Goal: Task Accomplishment & Management: Manage account settings

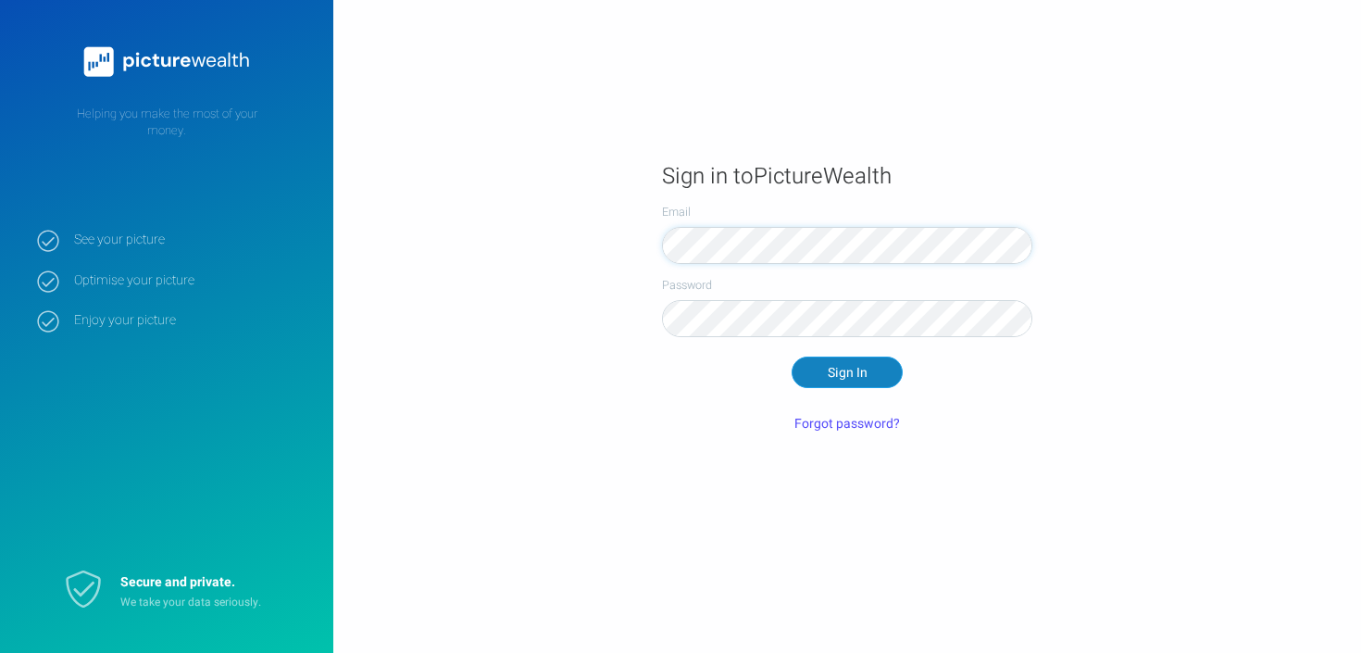
click at [812, 377] on button "Sign In" at bounding box center [846, 371] width 111 height 31
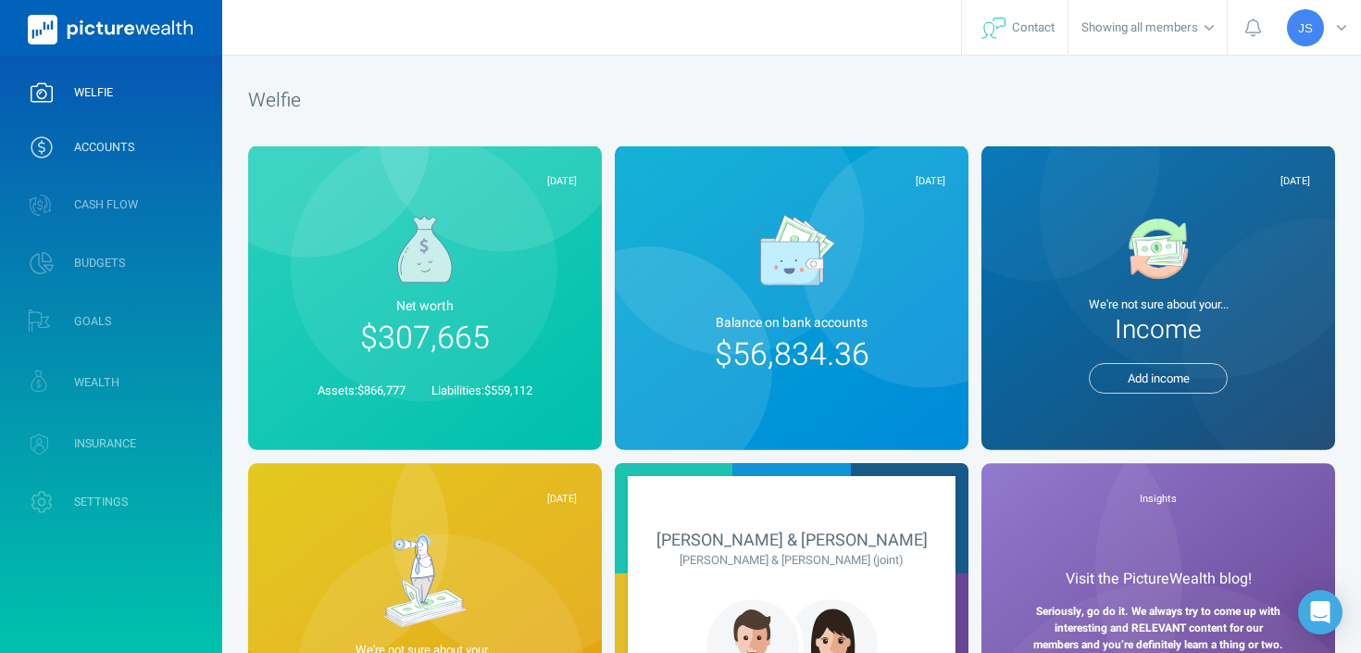
click at [91, 155] on span "ACCOUNTS" at bounding box center [104, 147] width 60 height 15
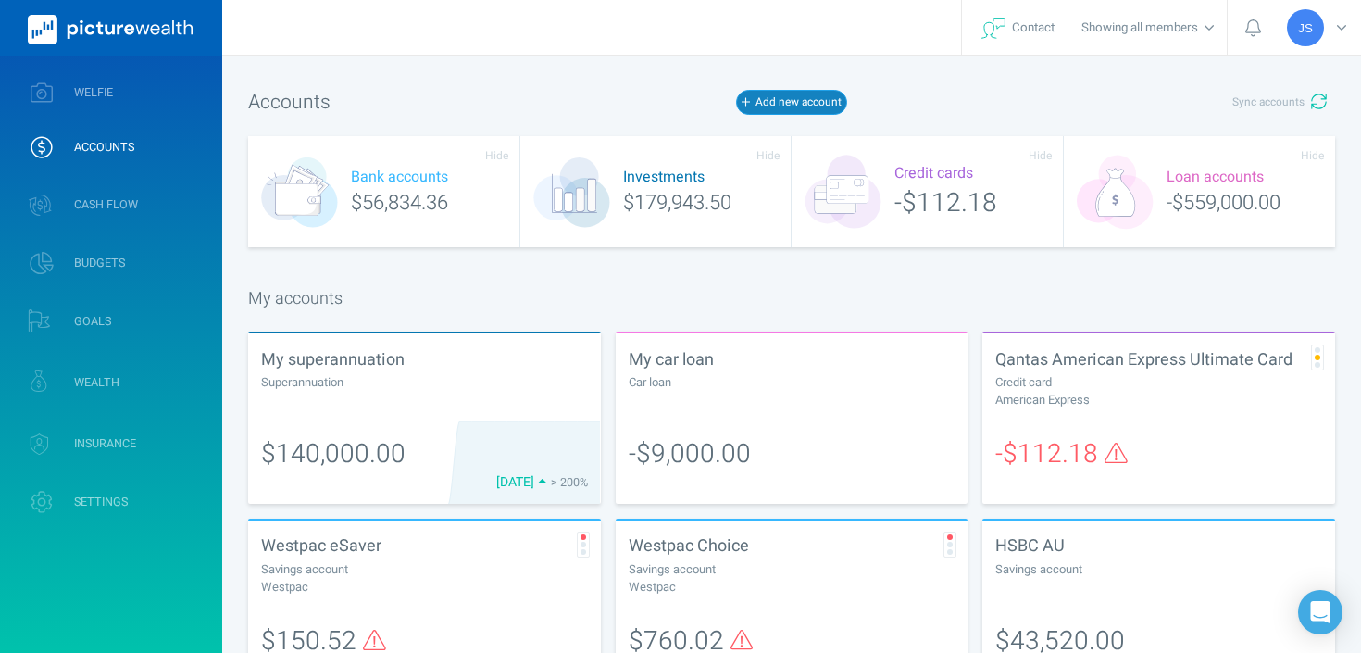
click at [796, 96] on button "Add new account" at bounding box center [791, 102] width 111 height 24
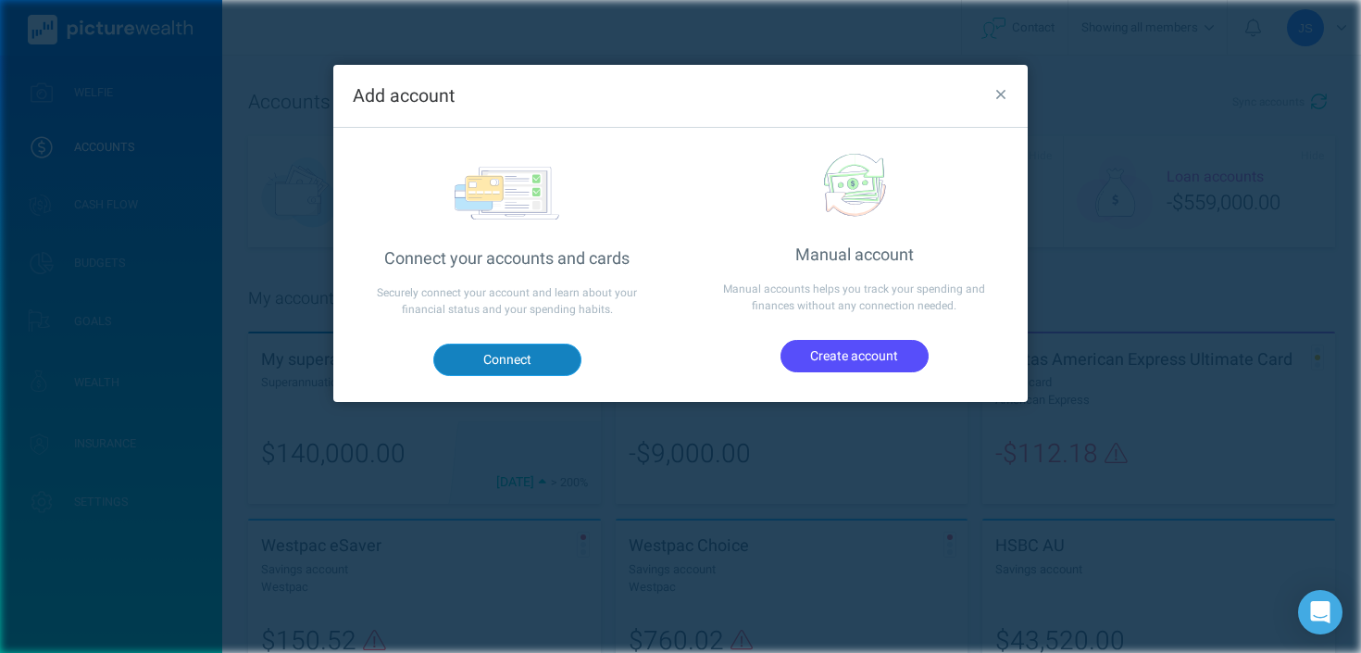
click at [499, 364] on button "Connect" at bounding box center [507, 358] width 148 height 31
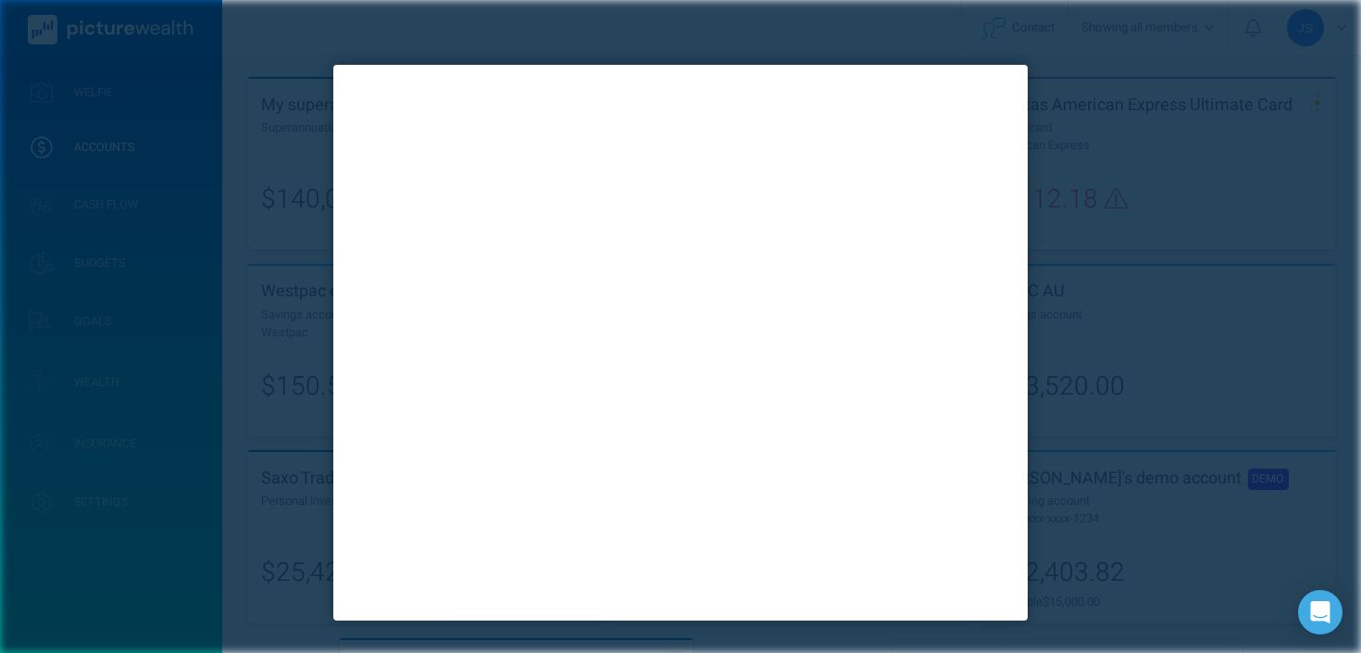
scroll to position [291, 0]
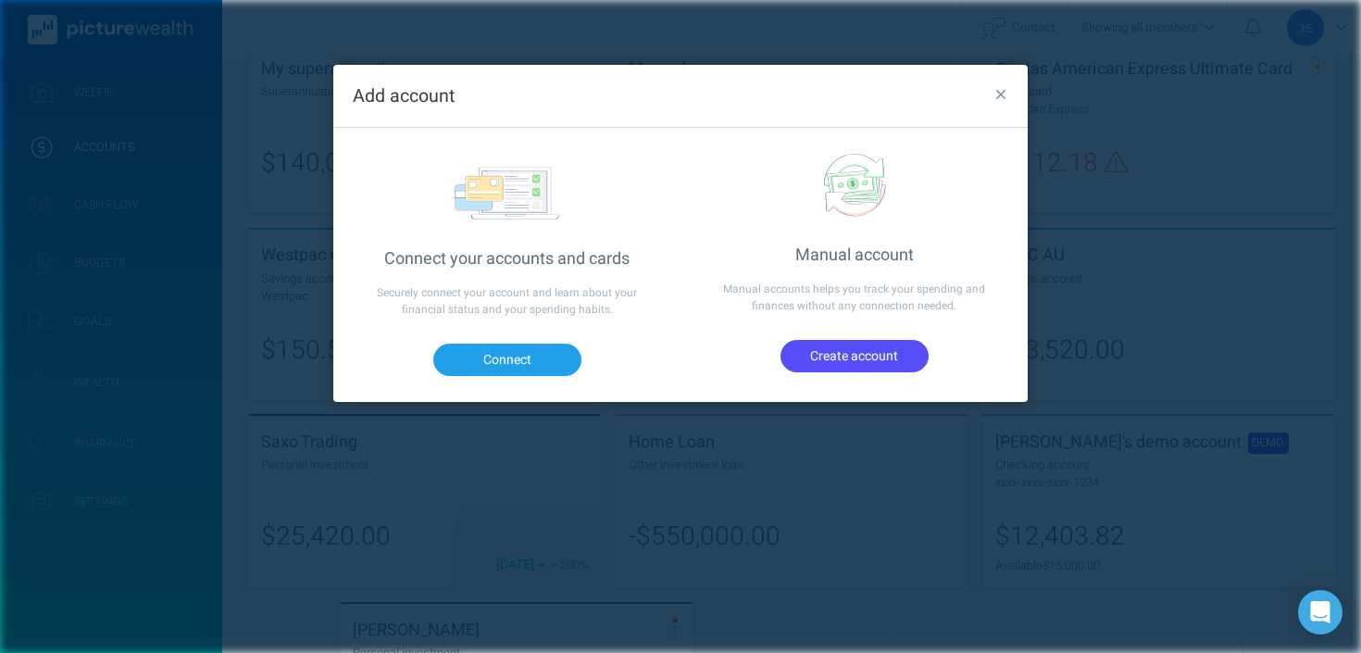
click at [607, 502] on div "Add account Connect your accounts and cards Securely connect your account and l…" at bounding box center [680, 326] width 1361 height 653
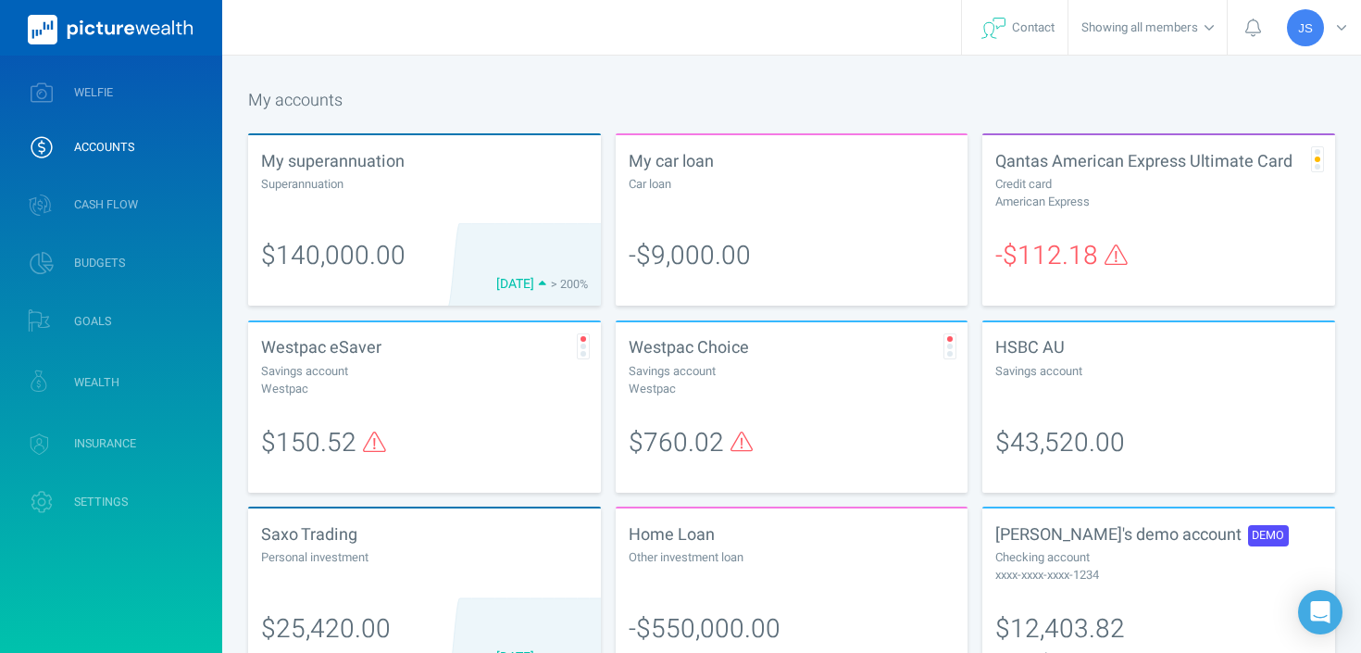
scroll to position [208, 0]
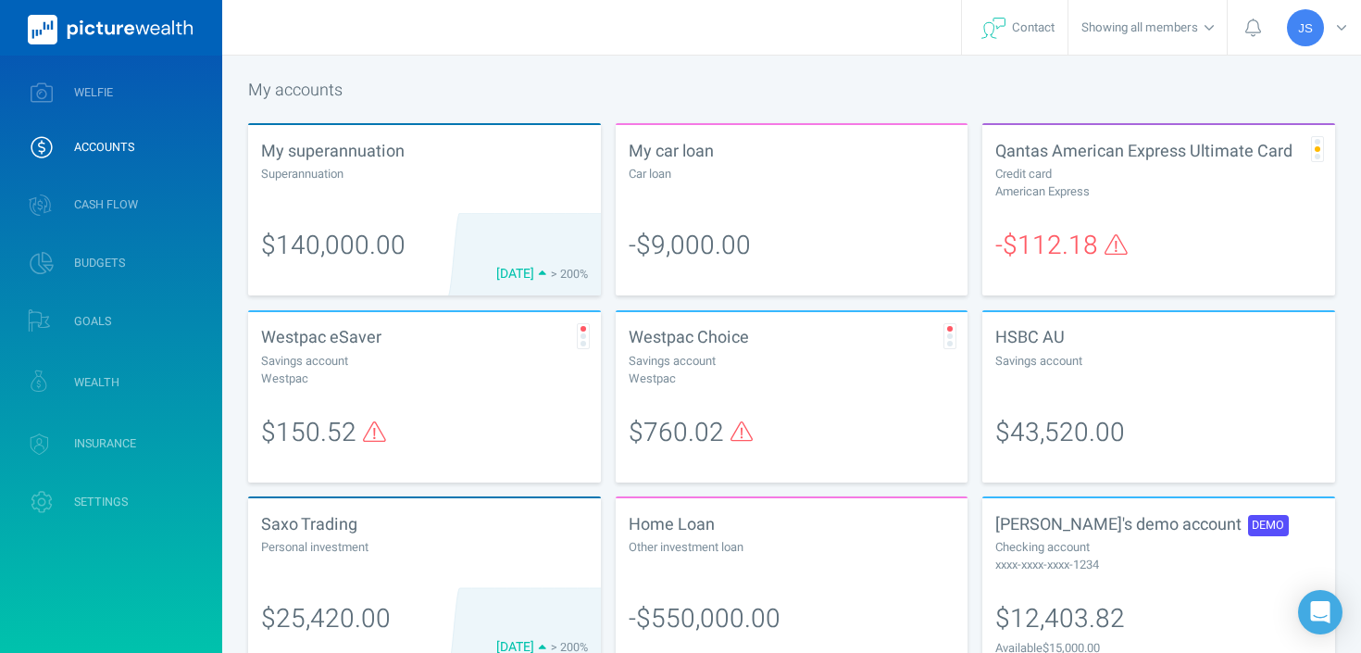
click at [483, 149] on div "My superannuation" at bounding box center [424, 151] width 327 height 26
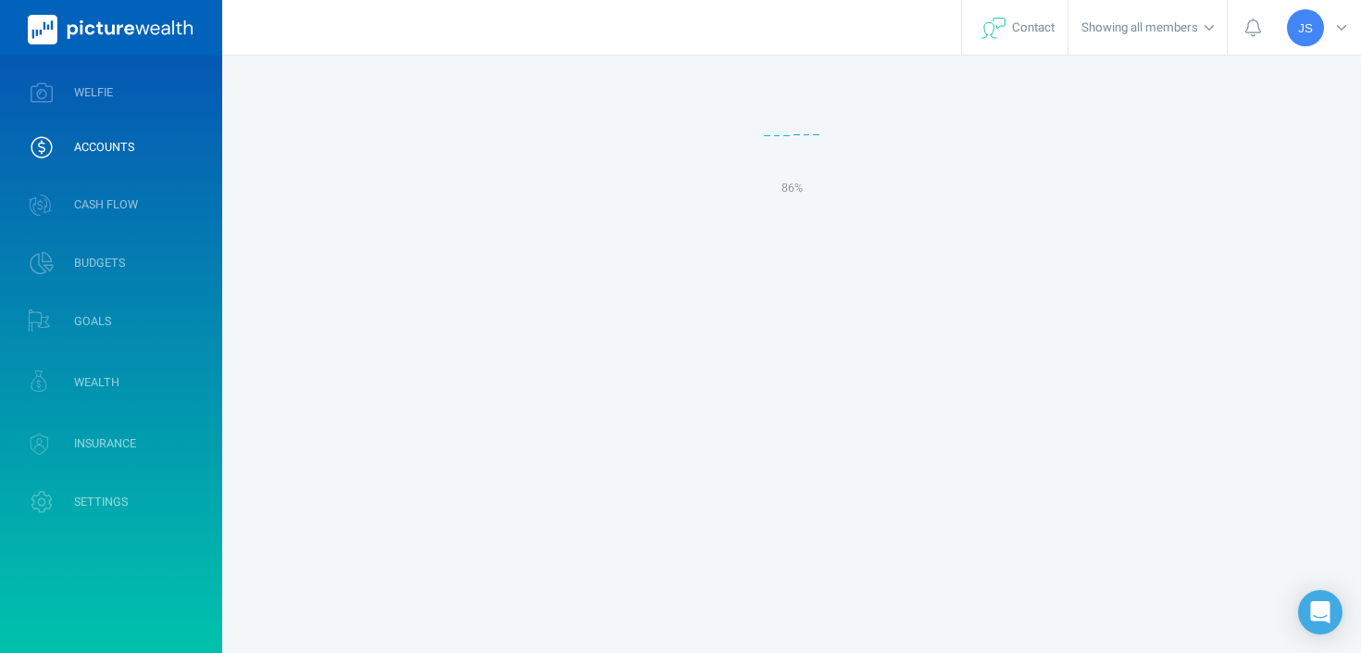
select select "L3M"
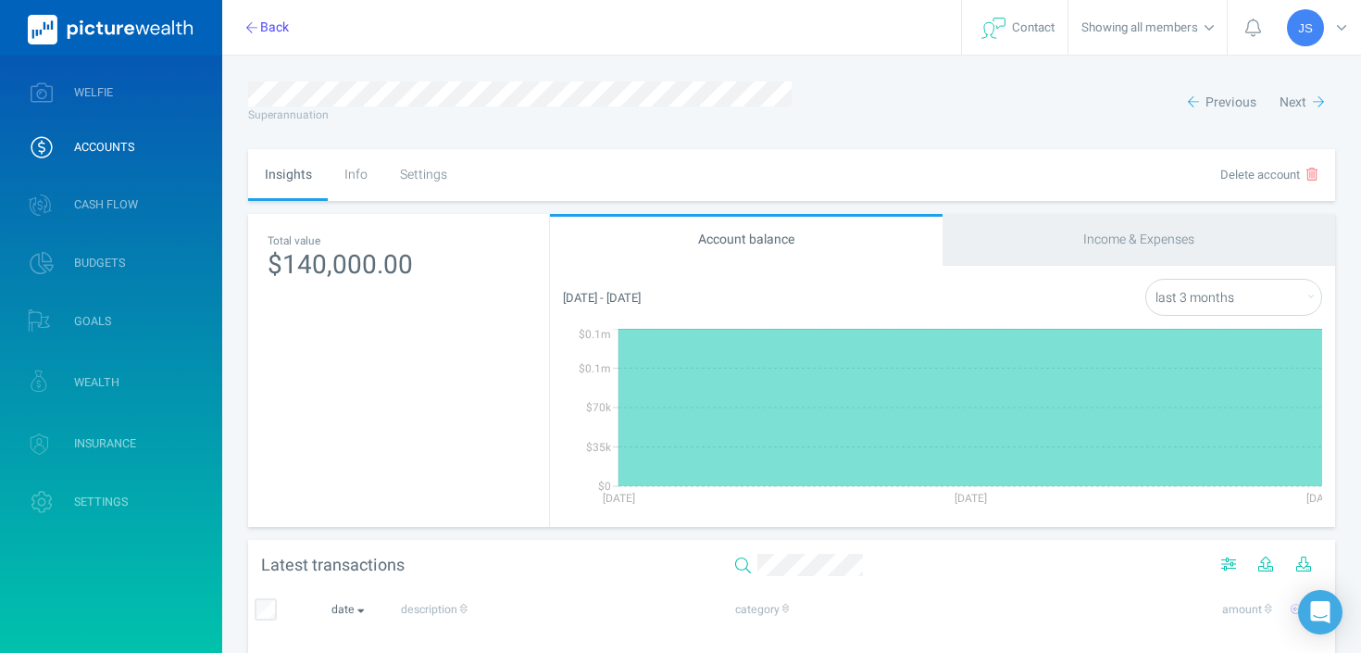
click at [363, 181] on div "Info" at bounding box center [356, 175] width 56 height 52
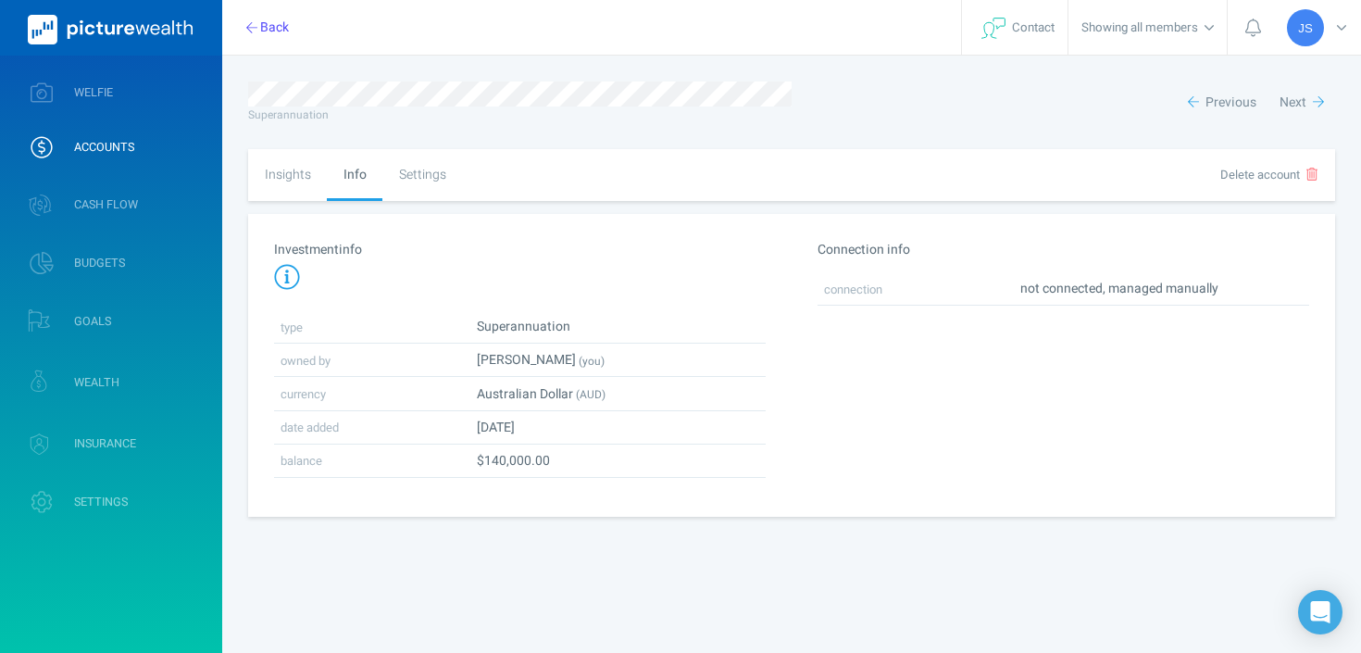
click at [429, 171] on div "Settings" at bounding box center [422, 175] width 80 height 52
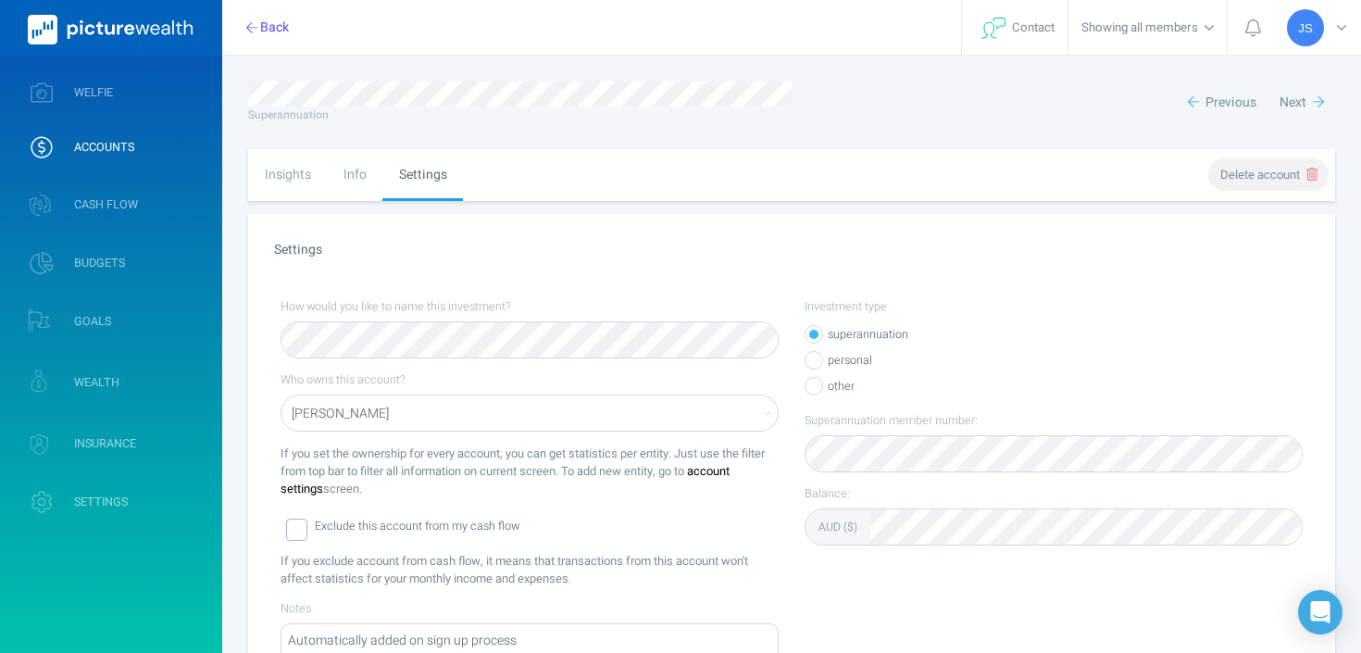
click at [1251, 162] on button "Delete account" at bounding box center [1268, 174] width 120 height 32
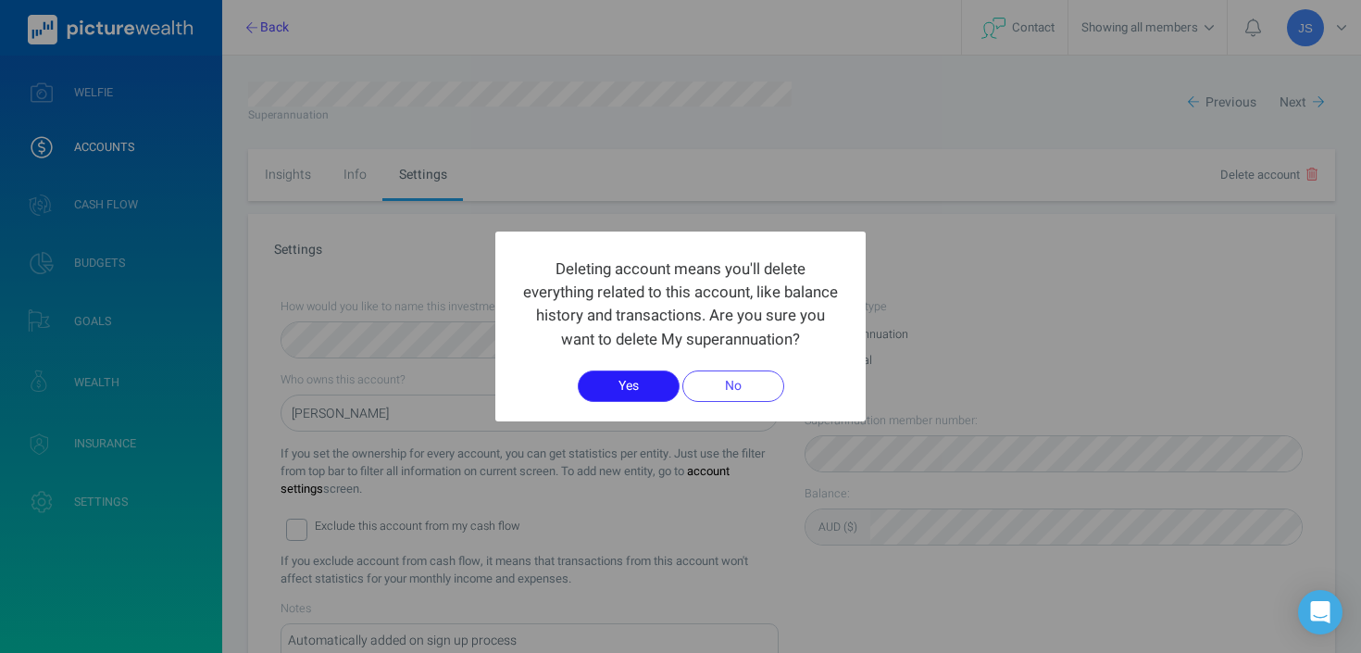
click at [634, 382] on button "Yes" at bounding box center [629, 385] width 102 height 31
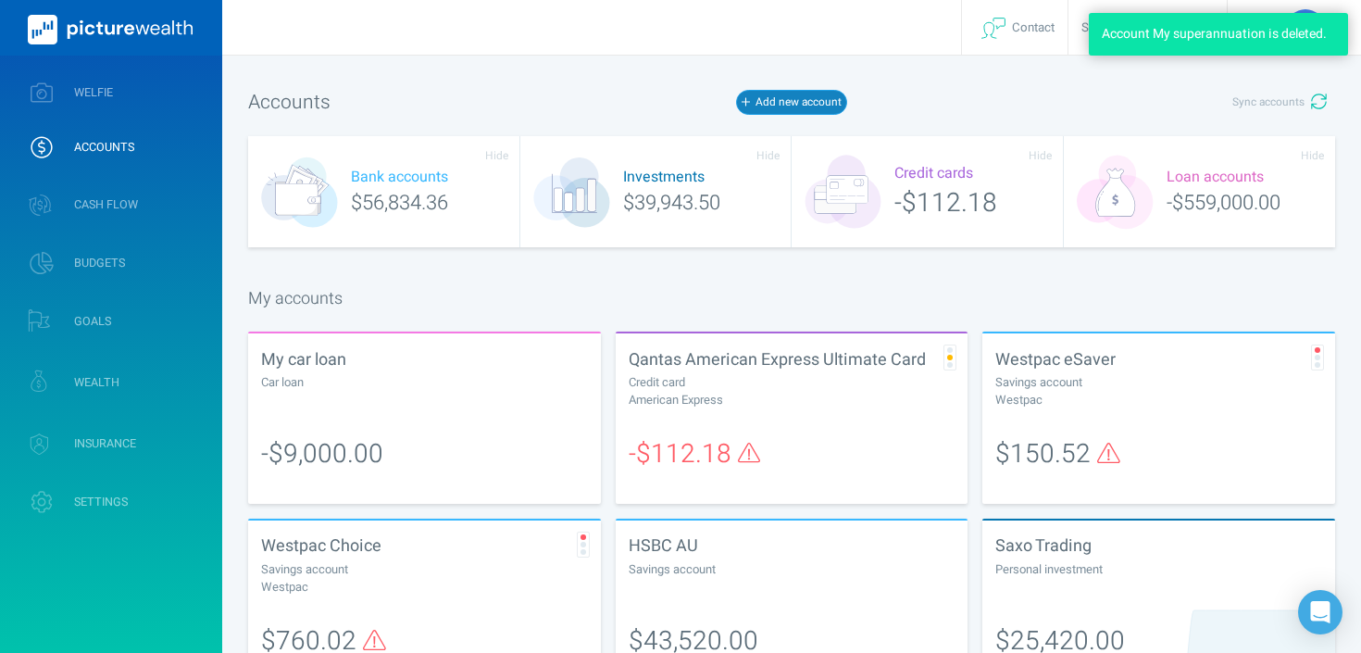
click at [785, 98] on button "Add new account" at bounding box center [791, 102] width 111 height 24
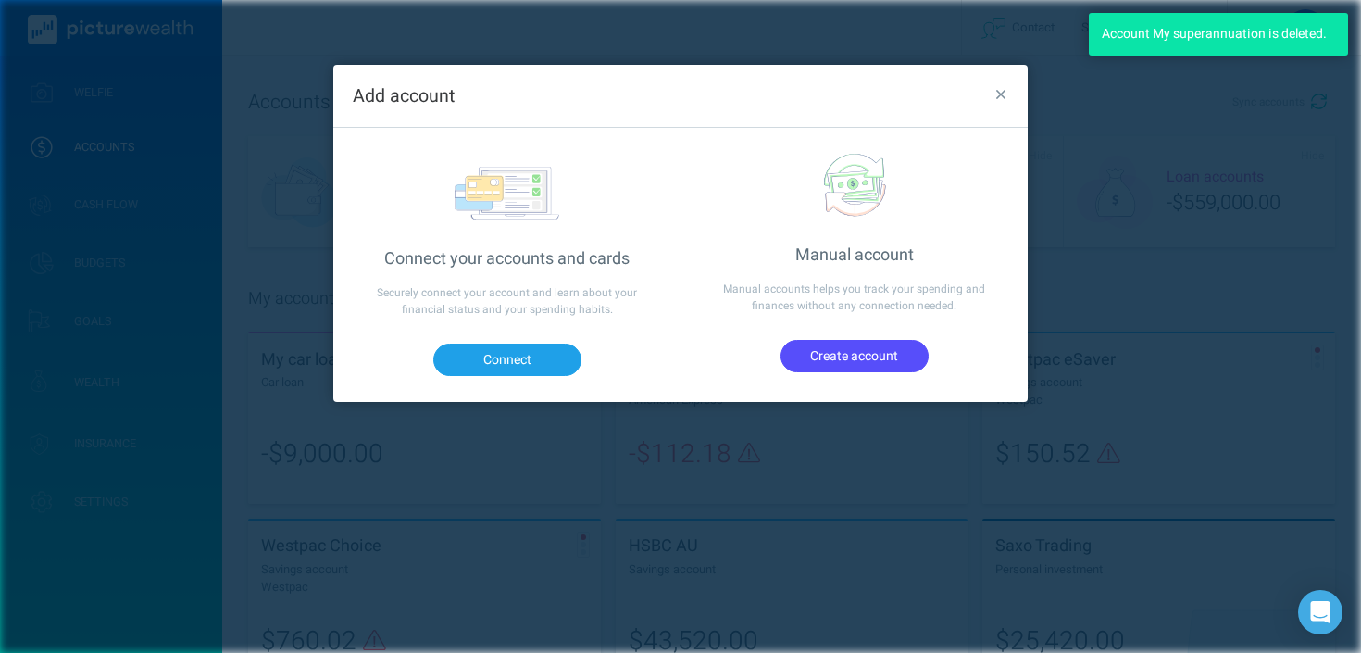
click at [494, 334] on div "Connect" at bounding box center [506, 365] width 347 height 70
click at [494, 354] on button "Connect" at bounding box center [507, 358] width 148 height 31
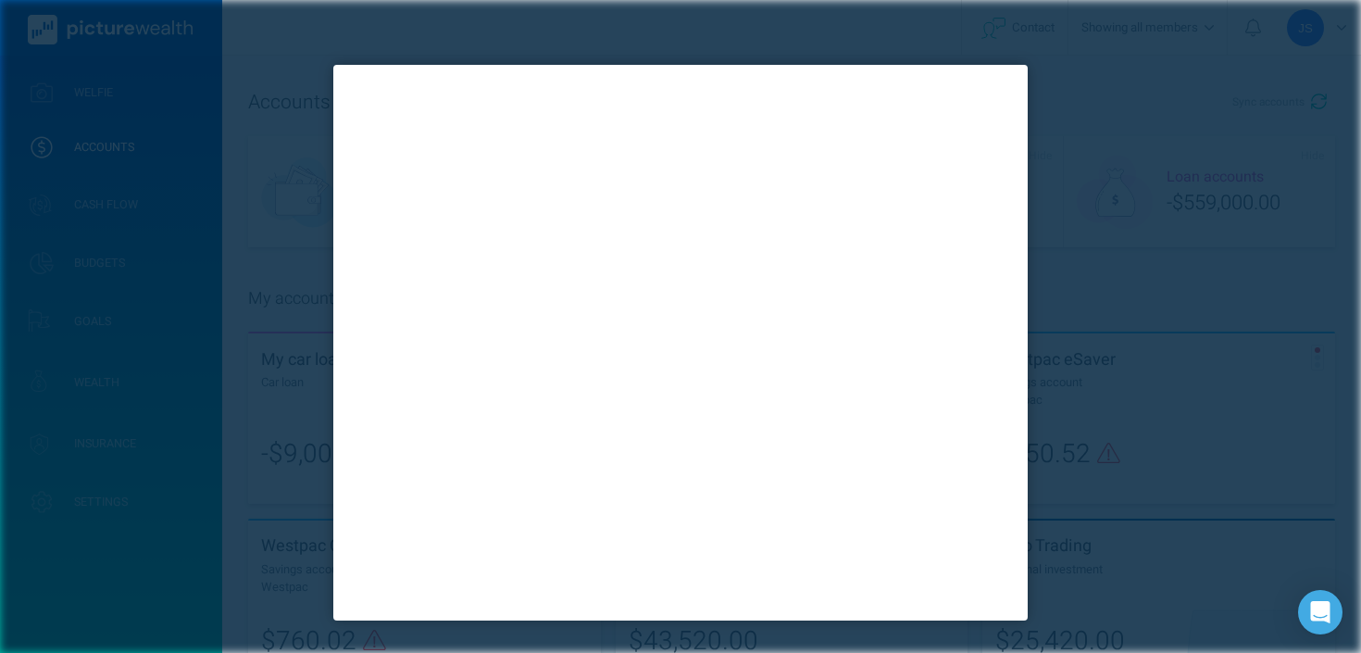
click at [1210, 379] on div at bounding box center [680, 326] width 1361 height 653
